Goal: Go to known website: Access a specific website the user already knows

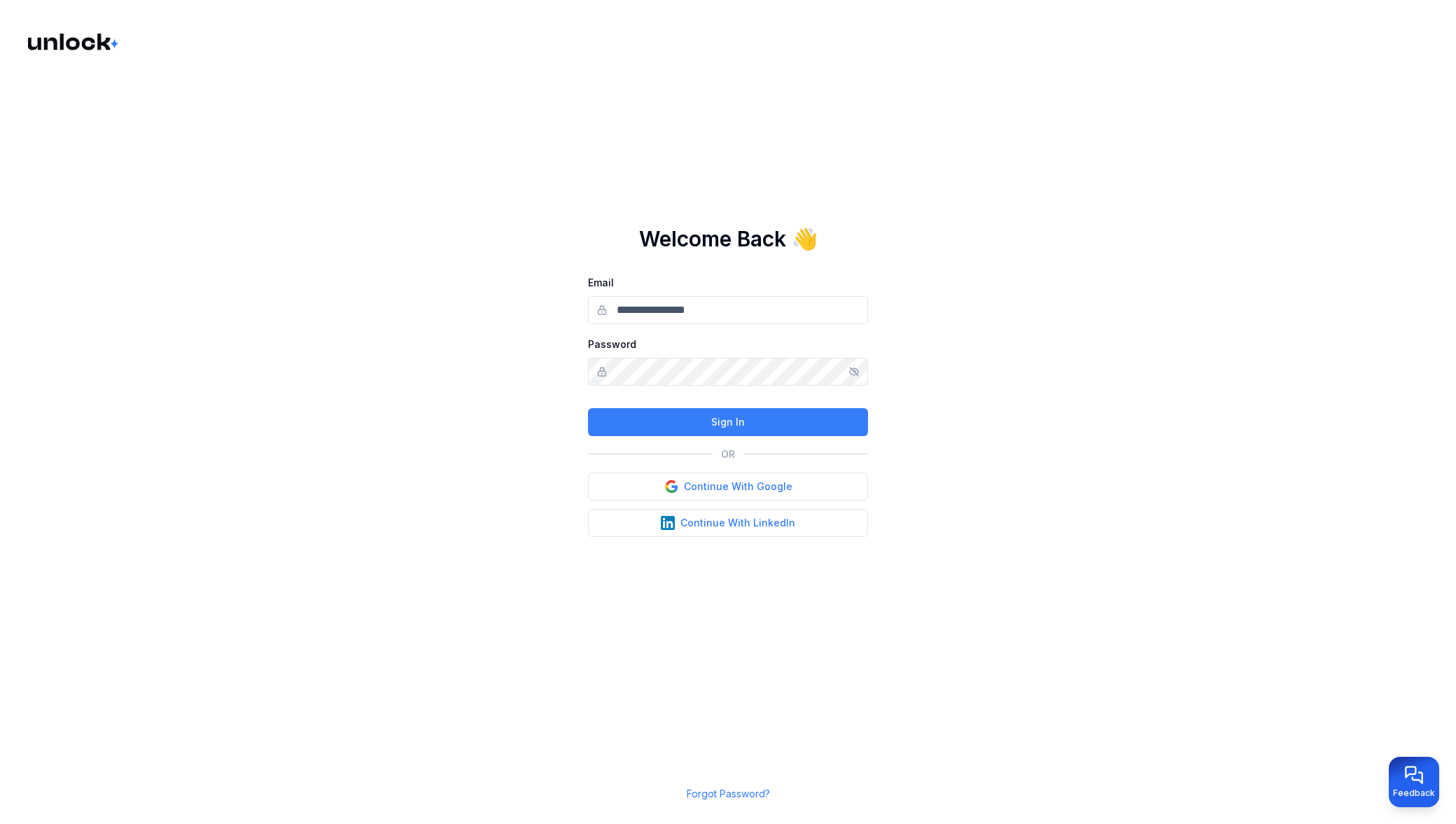
type input "**********"
click at [696, 424] on button "Sign In" at bounding box center [728, 422] width 280 height 28
click at [732, 417] on button "Sign In" at bounding box center [728, 422] width 280 height 28
